Goal: Task Accomplishment & Management: Complete application form

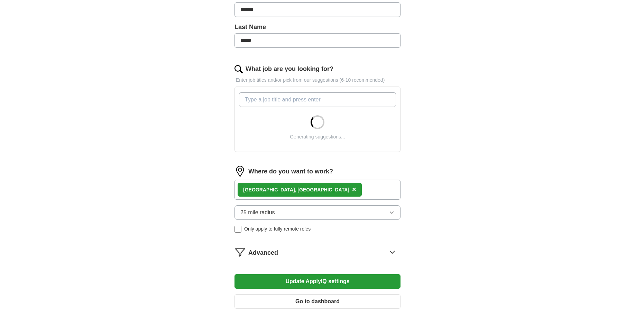
scroll to position [173, 0]
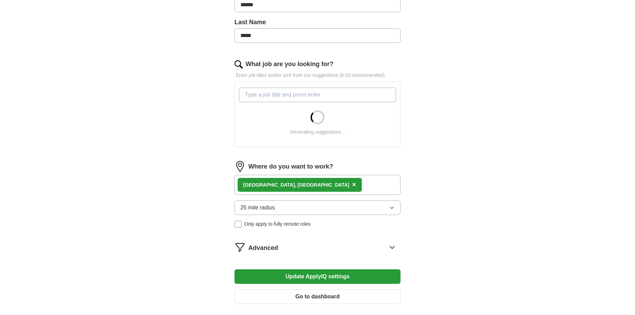
click at [312, 185] on div "[GEOGRAPHIC_DATA], [GEOGRAPHIC_DATA] ×" at bounding box center [317, 185] width 166 height 20
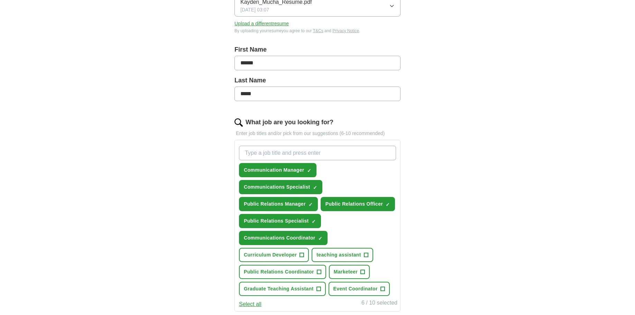
scroll to position [138, 0]
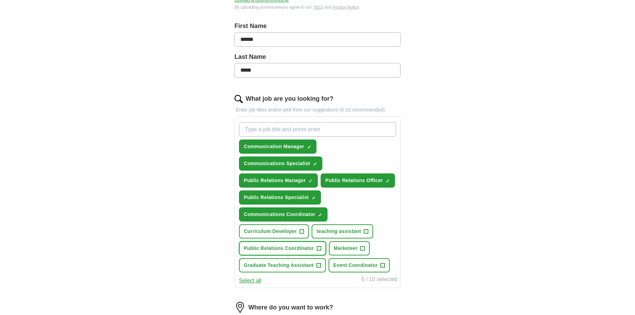
click at [317, 250] on span "+" at bounding box center [319, 248] width 4 height 6
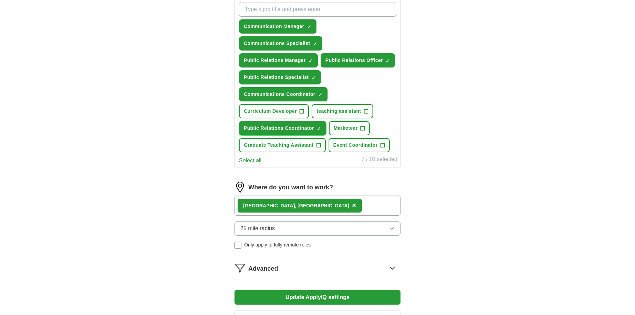
scroll to position [277, 0]
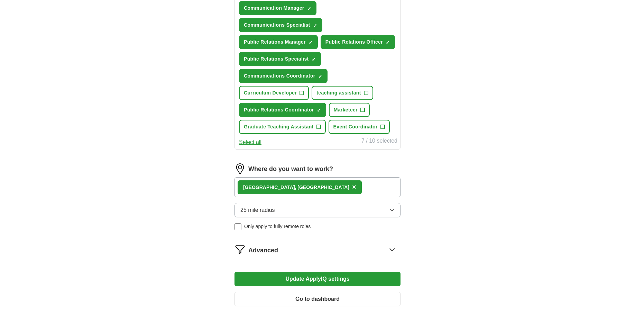
click at [307, 187] on div "[GEOGRAPHIC_DATA], [GEOGRAPHIC_DATA] ×" at bounding box center [317, 187] width 166 height 20
click at [289, 193] on div "[GEOGRAPHIC_DATA], [GEOGRAPHIC_DATA] ×" at bounding box center [317, 187] width 166 height 20
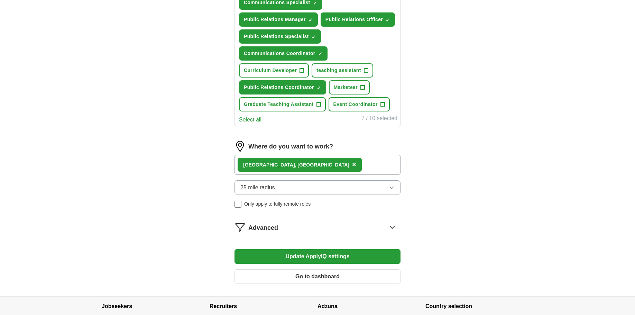
scroll to position [311, 0]
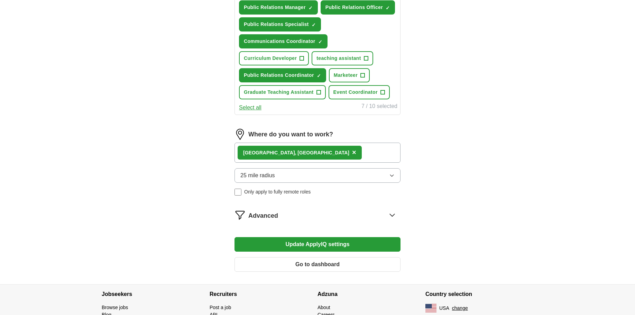
click at [366, 218] on div "Advanced" at bounding box center [324, 214] width 152 height 11
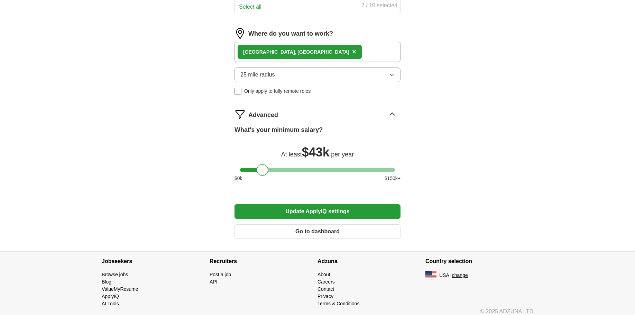
scroll to position [415, 0]
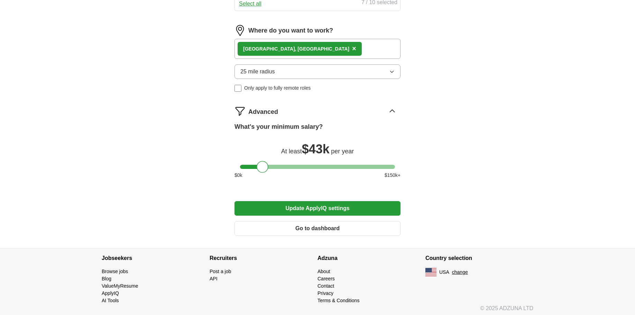
click at [287, 51] on div "[GEOGRAPHIC_DATA], [GEOGRAPHIC_DATA] ×" at bounding box center [317, 49] width 166 height 20
click at [266, 47] on div "[GEOGRAPHIC_DATA], [GEOGRAPHIC_DATA] ×" at bounding box center [300, 49] width 124 height 14
click at [300, 55] on div "[GEOGRAPHIC_DATA], [GEOGRAPHIC_DATA] ×" at bounding box center [317, 49] width 166 height 20
click at [310, 74] on button "25 mile radius" at bounding box center [317, 71] width 166 height 15
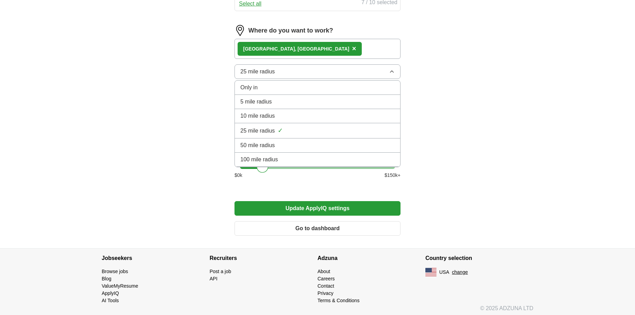
click at [310, 74] on button "25 mile radius" at bounding box center [317, 71] width 166 height 15
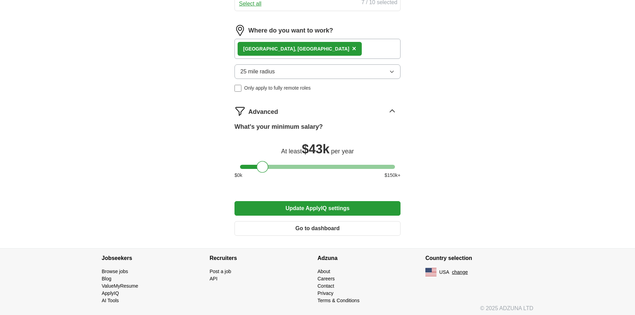
click at [310, 74] on button "25 mile radius" at bounding box center [317, 71] width 166 height 15
click at [304, 54] on div "[GEOGRAPHIC_DATA], [GEOGRAPHIC_DATA] ×" at bounding box center [317, 49] width 166 height 20
click at [305, 47] on div "[GEOGRAPHIC_DATA], [GEOGRAPHIC_DATA] ×" at bounding box center [317, 49] width 166 height 20
click at [342, 206] on button "Update ApplyIQ settings" at bounding box center [317, 208] width 166 height 15
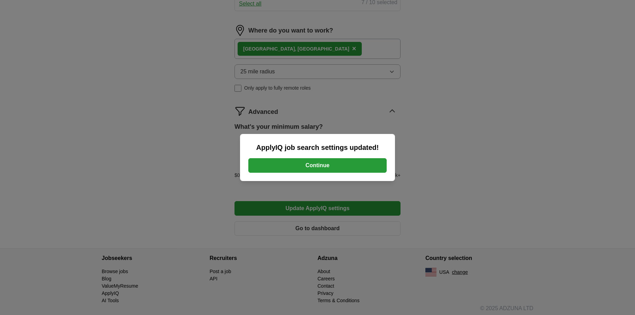
click at [323, 165] on button "Continue" at bounding box center [317, 165] width 138 height 15
